Goal: Contribute content

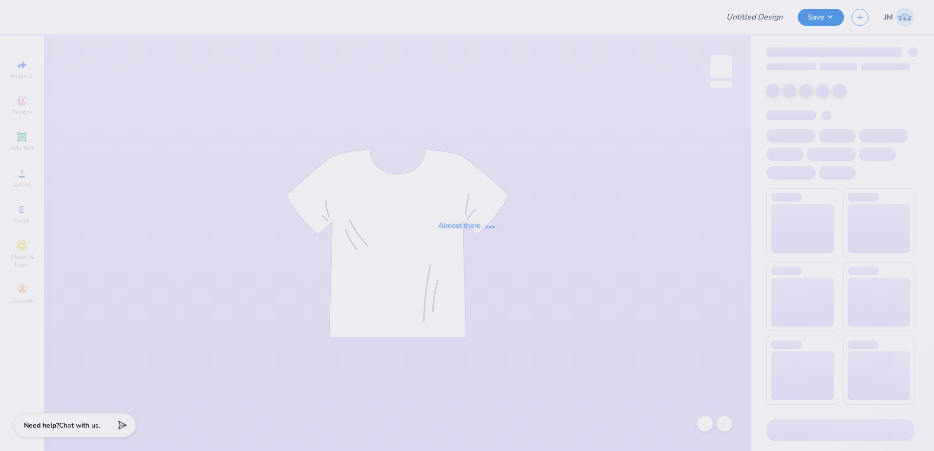
type input "College of HRSM 25th Anniversary"
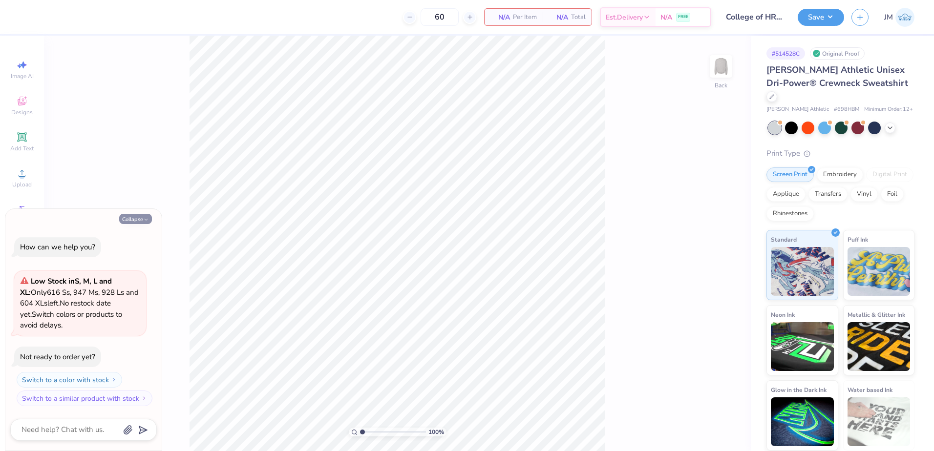
click at [147, 217] on icon "button" at bounding box center [146, 220] width 6 height 6
type textarea "x"
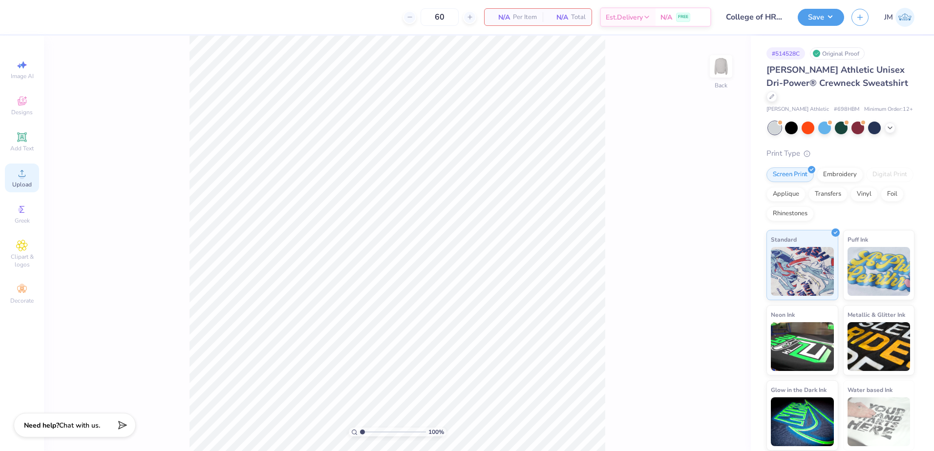
click at [15, 168] on div "Upload" at bounding box center [22, 178] width 34 height 29
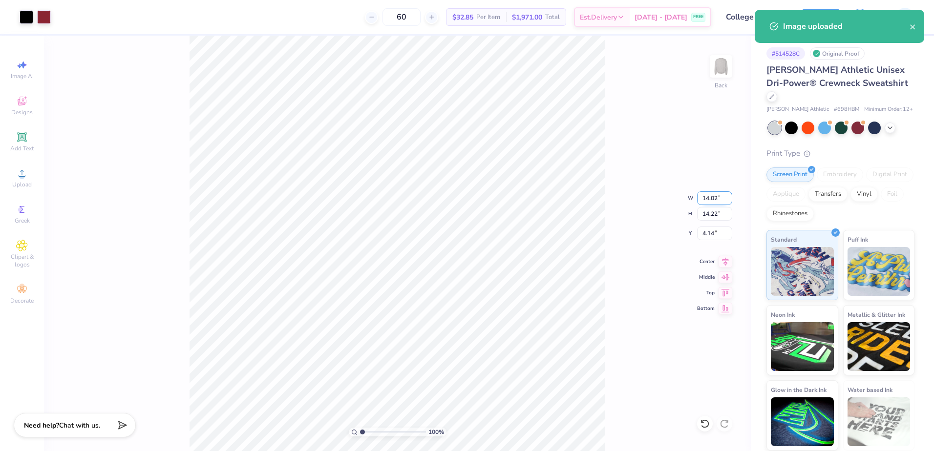
click at [709, 202] on input "14.02" at bounding box center [714, 198] width 35 height 14
type input "12.00"
type input "12.17"
type input "5.16"
click at [721, 196] on input "12.00" at bounding box center [714, 198] width 35 height 14
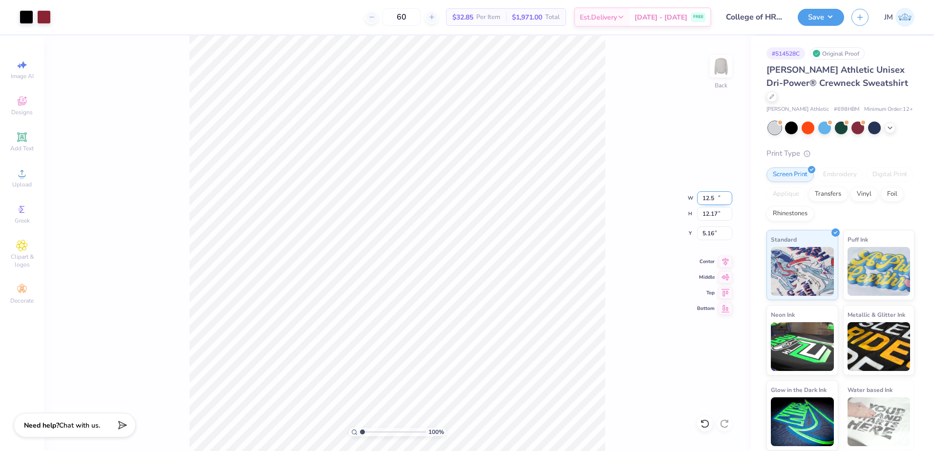
type input "12.50"
type input "12.68"
type input "4.91"
click at [706, 236] on input "4.91" at bounding box center [714, 234] width 35 height 14
click at [714, 213] on input "12.68" at bounding box center [714, 214] width 35 height 14
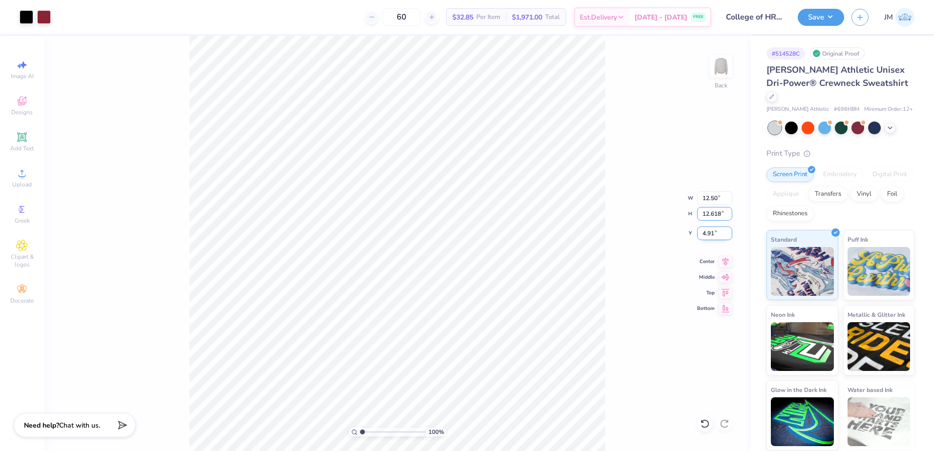
type input "12.68"
click at [712, 233] on input "4.91" at bounding box center [714, 234] width 35 height 14
click at [713, 216] on input "12.68" at bounding box center [714, 214] width 35 height 14
type input "1.00"
click at [726, 259] on icon at bounding box center [726, 261] width 14 height 12
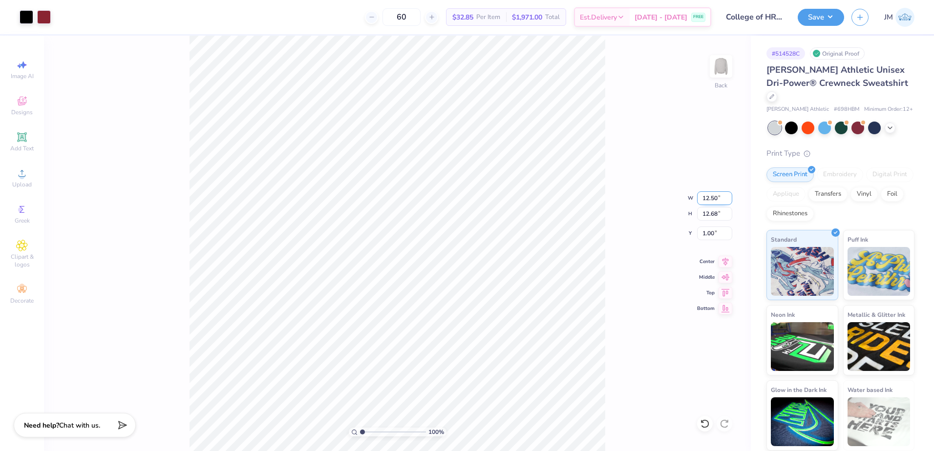
click at [715, 197] on input "12.50" at bounding box center [714, 198] width 35 height 14
type input "12.00"
type input "12.17"
click at [716, 234] on input "1.25" at bounding box center [714, 234] width 35 height 14
click at [711, 214] on input "12.17" at bounding box center [714, 214] width 35 height 14
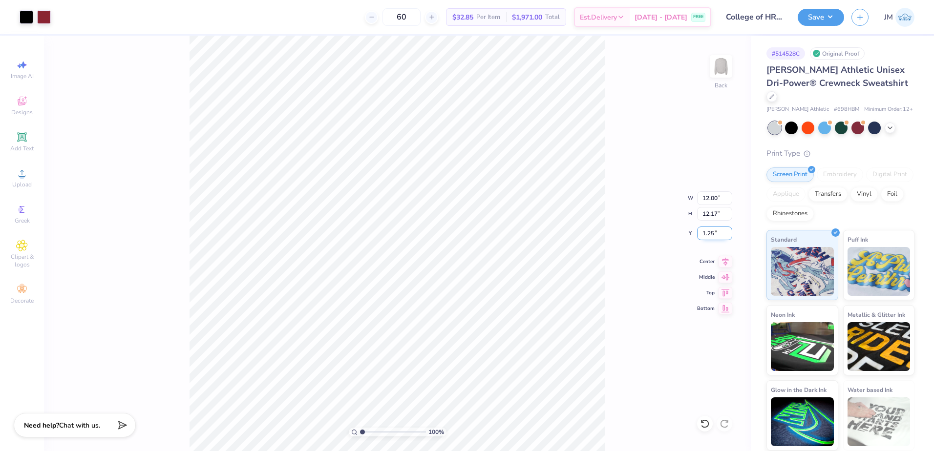
click at [709, 230] on input "1.25" at bounding box center [714, 234] width 35 height 14
click at [711, 216] on input "12.17" at bounding box center [714, 214] width 35 height 14
type input "1.00"
click at [710, 199] on input "12.00" at bounding box center [714, 198] width 35 height 14
type input "12"
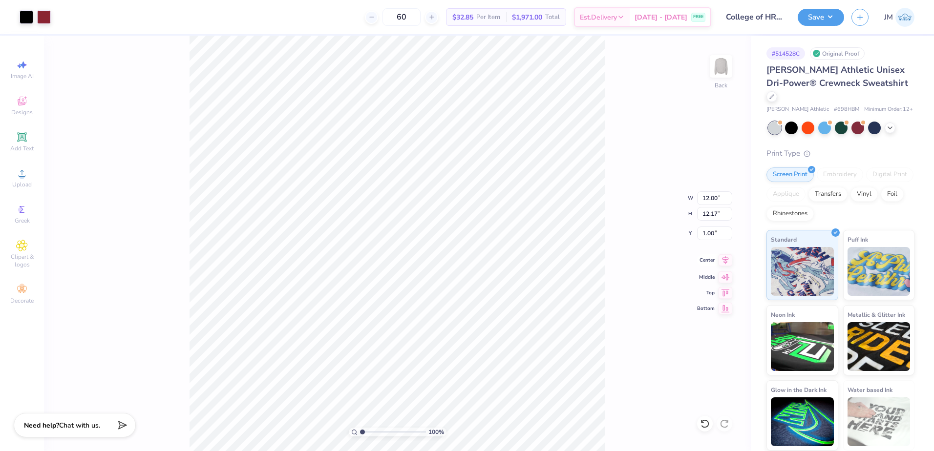
click at [725, 258] on icon at bounding box center [726, 261] width 14 height 12
click at [811, 25] on div "Save" at bounding box center [821, 17] width 46 height 17
click at [829, 22] on button "Save" at bounding box center [821, 15] width 46 height 17
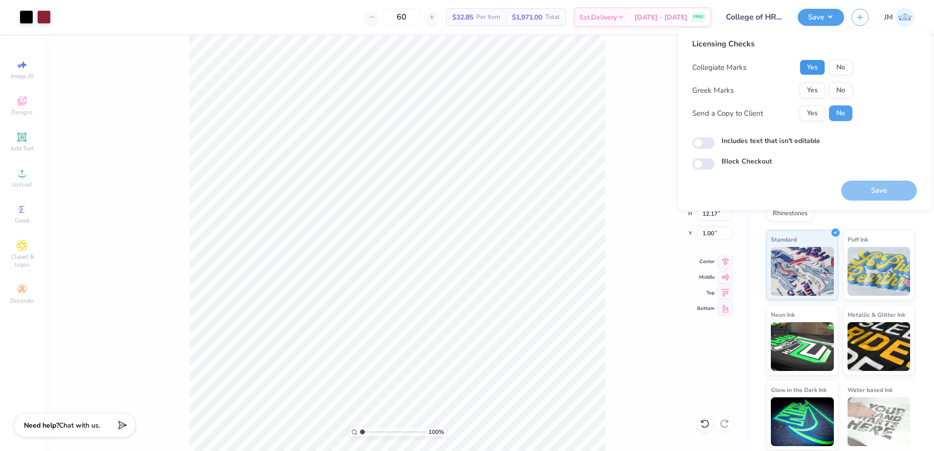
click at [812, 67] on button "Yes" at bounding box center [812, 68] width 25 height 16
click at [839, 88] on button "No" at bounding box center [840, 91] width 23 height 16
click at [875, 190] on button "Save" at bounding box center [879, 191] width 76 height 20
